Goal: Transaction & Acquisition: Purchase product/service

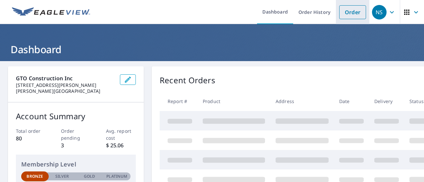
click at [345, 14] on link "Order" at bounding box center [352, 12] width 27 height 14
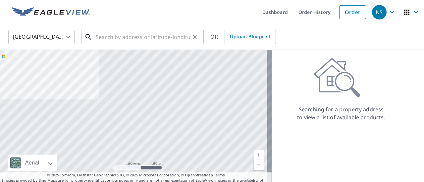
click at [160, 33] on input "text" at bounding box center [143, 37] width 94 height 19
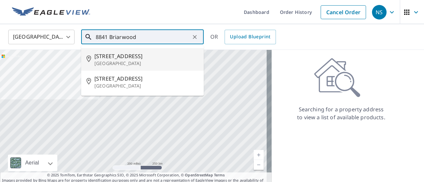
click at [160, 55] on span "[STREET_ADDRESS]" at bounding box center [146, 56] width 104 height 8
type input "[STREET_ADDRESS]"
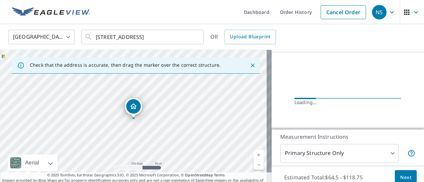
scroll to position [84, 0]
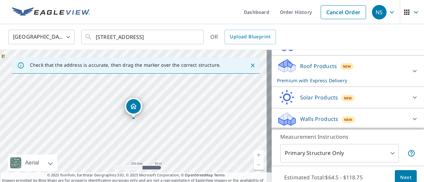
click at [373, 69] on div "Roof Products New Premium with Express Delivery" at bounding box center [342, 71] width 130 height 26
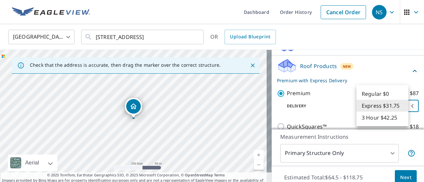
click at [391, 103] on body "NS NS Dashboard Order History Cancel Order NS [GEOGRAPHIC_DATA] [GEOGRAPHIC_DAT…" at bounding box center [212, 91] width 424 height 182
click at [384, 90] on li "Regular $0" at bounding box center [382, 94] width 52 height 12
type input "8"
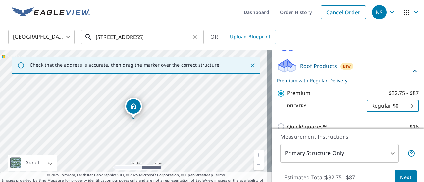
click at [114, 36] on input "[STREET_ADDRESS]" at bounding box center [143, 37] width 94 height 19
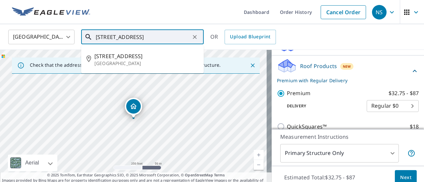
click at [114, 36] on input "[STREET_ADDRESS]" at bounding box center [143, 37] width 94 height 19
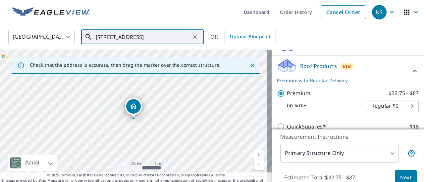
scroll to position [117, 0]
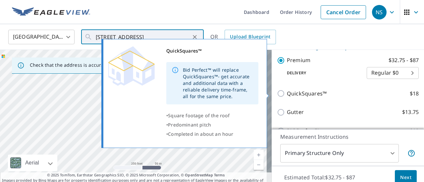
click at [277, 94] on input "QuickSquares™ $18" at bounding box center [282, 94] width 10 height 8
checkbox input "true"
type input "1"
checkbox input "false"
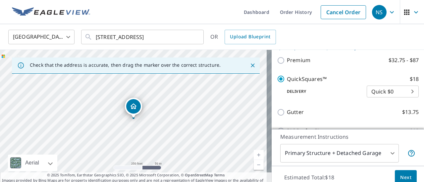
click at [374, 155] on body "NS NS Dashboard Order History Cancel Order NS [GEOGRAPHIC_DATA] [GEOGRAPHIC_DAT…" at bounding box center [212, 91] width 424 height 182
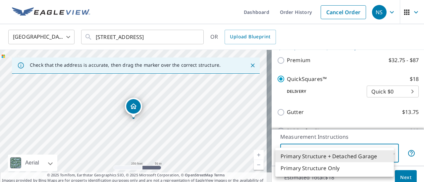
click at [368, 155] on li "Primary Structure + Detached Garage" at bounding box center [334, 157] width 118 height 12
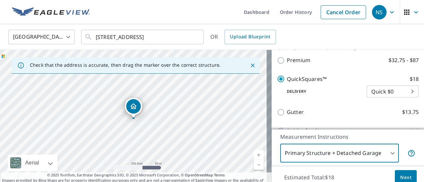
click at [400, 174] on span "Next" at bounding box center [405, 178] width 11 height 8
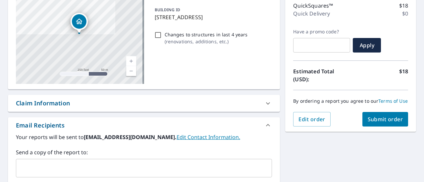
scroll to position [99, 0]
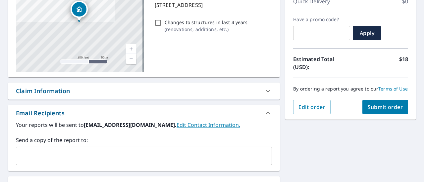
click at [383, 111] on span "Submit order" at bounding box center [384, 107] width 35 height 7
